Goal: Information Seeking & Learning: Learn about a topic

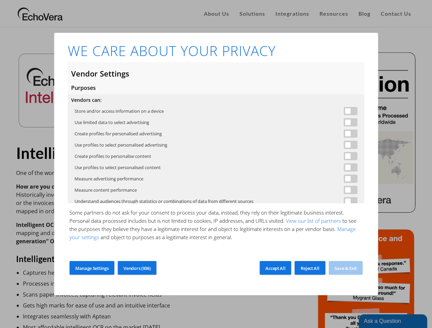
click at [345, 111] on span at bounding box center [351, 111] width 14 height 8
click at [345, 122] on span at bounding box center [351, 122] width 14 height 8
click at [345, 134] on span at bounding box center [351, 134] width 14 height 8
click at [345, 145] on span at bounding box center [351, 145] width 14 height 8
click at [345, 156] on span at bounding box center [351, 156] width 14 height 8
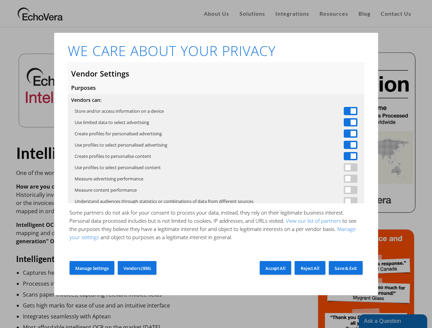
click at [345, 168] on span at bounding box center [351, 168] width 14 height 8
click at [345, 179] on span at bounding box center [351, 179] width 14 height 8
click at [345, 190] on span at bounding box center [351, 190] width 14 height 8
click at [313, 221] on link "View our list of partners" at bounding box center [314, 221] width 58 height 7
